Goal: Obtain resource: Download file/media

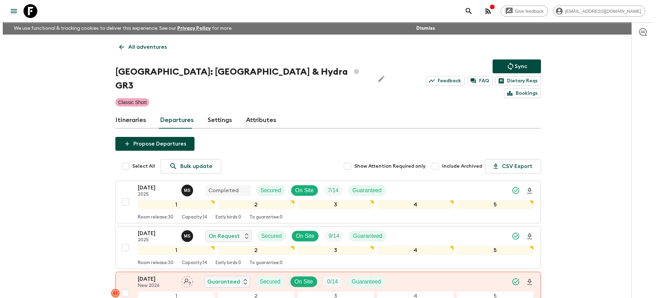
scroll to position [55, 0]
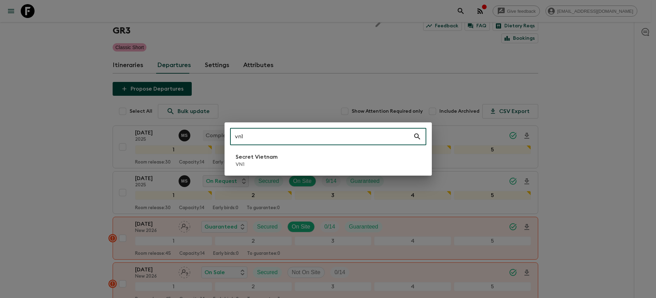
type input "vn1"
click at [354, 151] on li "Secret Vietnam VN1" at bounding box center [328, 160] width 196 height 19
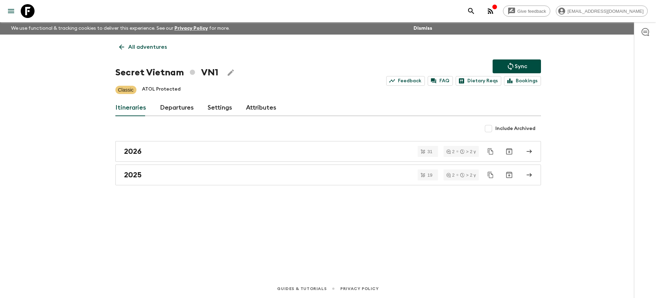
click at [176, 112] on link "Departures" at bounding box center [177, 108] width 34 height 17
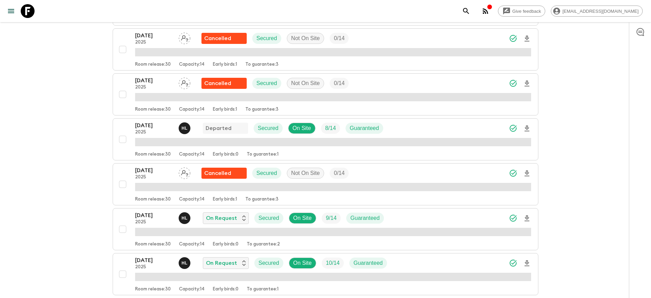
scroll to position [302, 0]
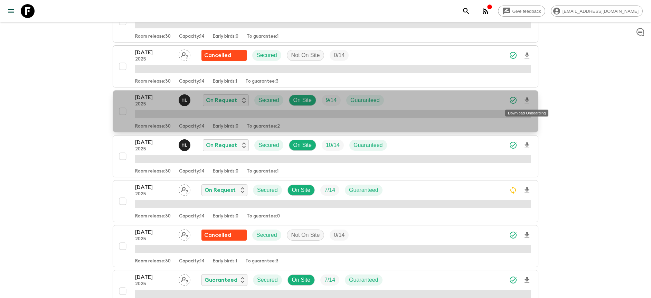
click at [527, 99] on icon "Download Onboarding" at bounding box center [527, 100] width 8 height 8
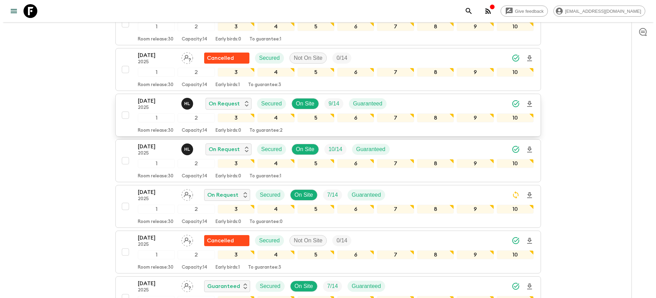
scroll to position [304, 0]
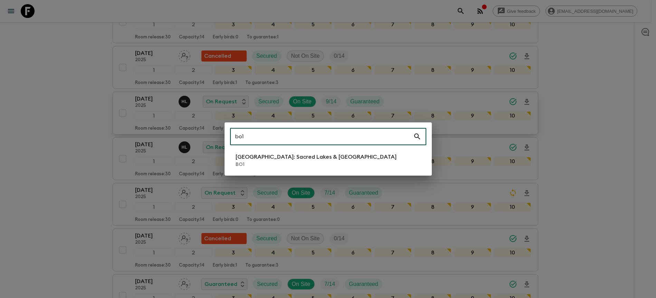
type input "bo1"
click at [346, 151] on li "[GEOGRAPHIC_DATA]: Sacred Lakes & [GEOGRAPHIC_DATA] BO1" at bounding box center [328, 160] width 196 height 19
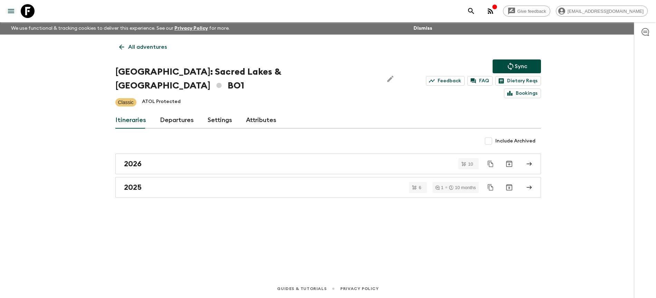
click at [183, 112] on link "Departures" at bounding box center [177, 120] width 34 height 17
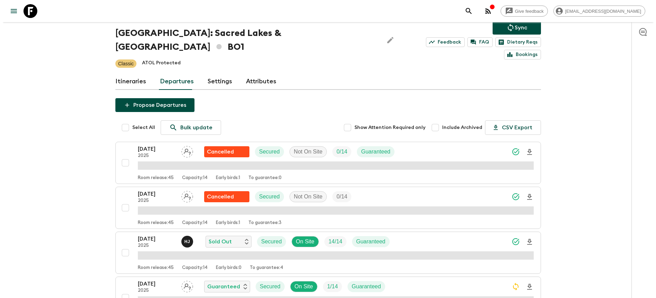
scroll to position [100, 0]
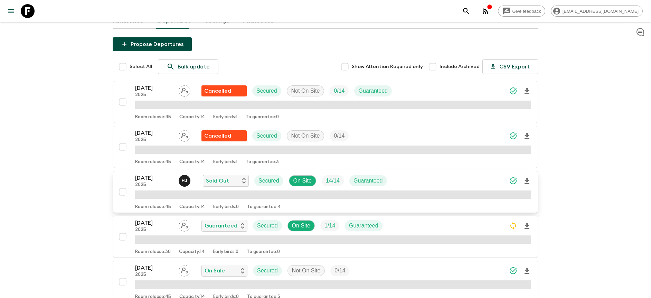
click at [529, 177] on icon "Download Onboarding" at bounding box center [527, 181] width 8 height 8
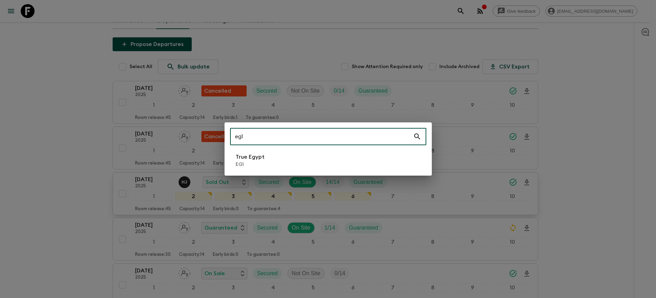
type input "eg1"
click at [293, 154] on li "True Egypt EG1" at bounding box center [328, 160] width 196 height 19
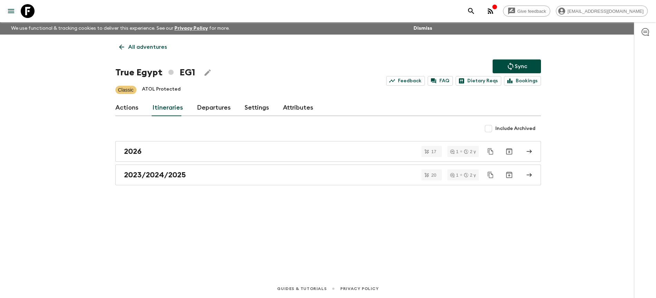
click at [215, 109] on link "Departures" at bounding box center [214, 108] width 34 height 17
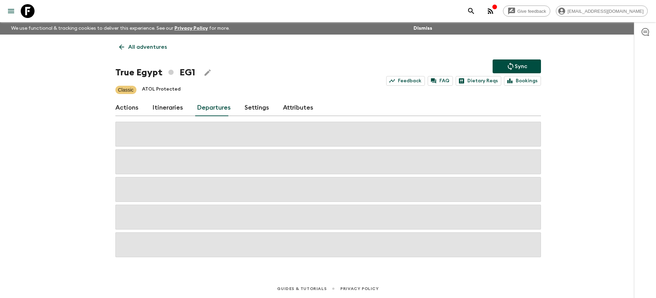
click at [589, 116] on div "Give feedback [PERSON_NAME][EMAIL_ADDRESS][DOMAIN_NAME] We use functional & tra…" at bounding box center [328, 149] width 656 height 298
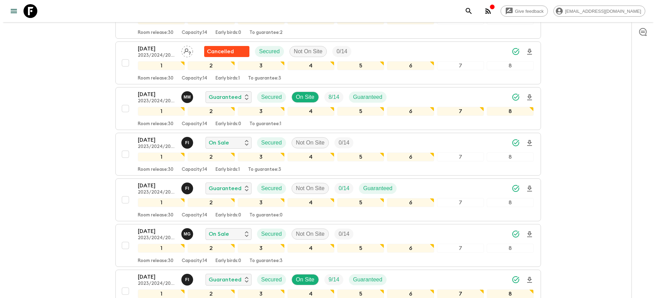
scroll to position [497, 0]
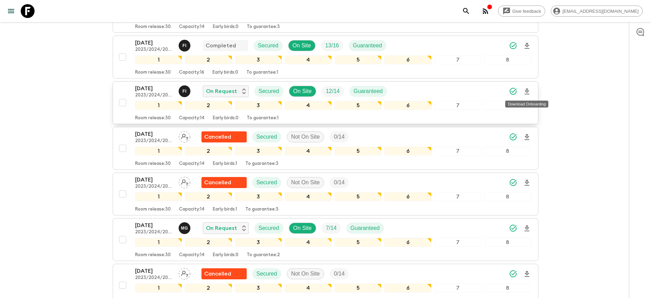
click at [527, 94] on icon "Download Onboarding" at bounding box center [526, 91] width 5 height 6
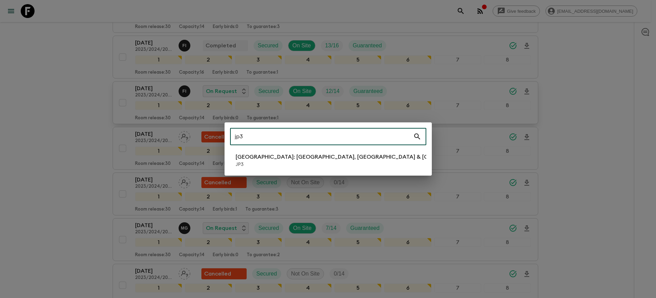
type input "jp3"
click at [329, 168] on li "[GEOGRAPHIC_DATA]: [GEOGRAPHIC_DATA], Kanazawa & Tokyo JP3" at bounding box center [328, 160] width 196 height 19
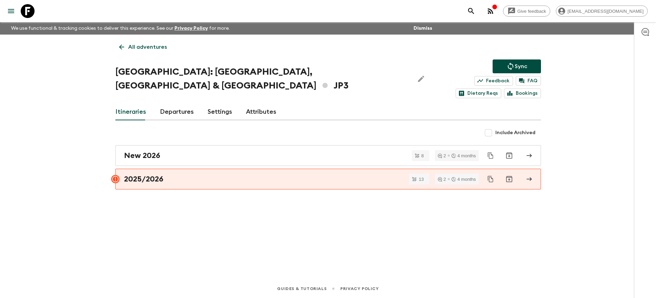
click at [182, 105] on link "Departures" at bounding box center [177, 112] width 34 height 17
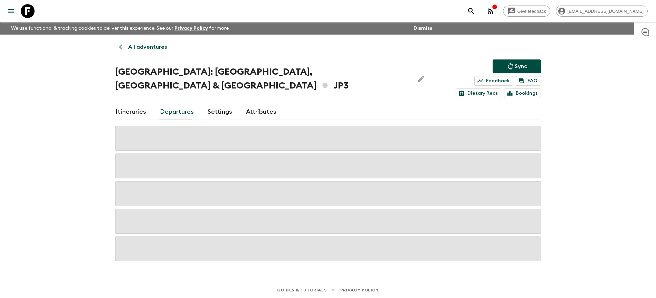
click at [592, 136] on div "Give feedback [PERSON_NAME][EMAIL_ADDRESS][DOMAIN_NAME] We use functional & tra…" at bounding box center [328, 149] width 656 height 299
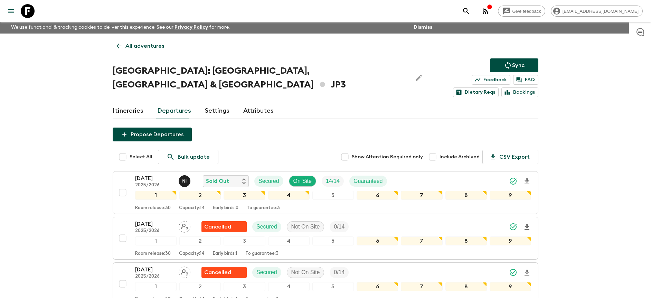
scroll to position [1, 0]
click at [527, 177] on icon "Download Onboarding" at bounding box center [527, 181] width 8 height 8
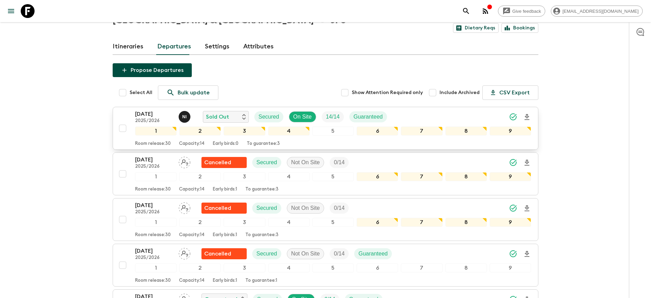
scroll to position [70, 0]
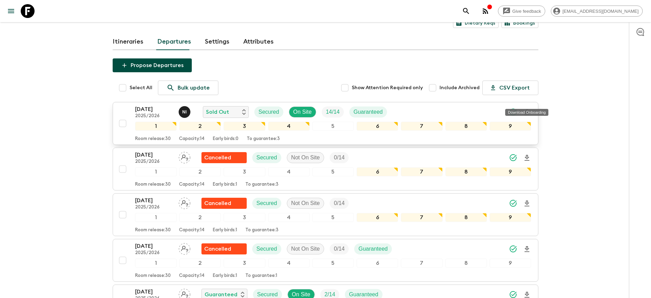
click at [526, 109] on icon "Download Onboarding" at bounding box center [526, 112] width 5 height 6
